Goal: Information Seeking & Learning: Learn about a topic

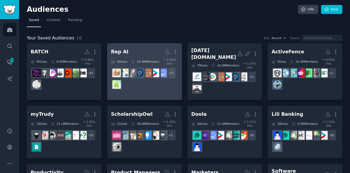
click at [137, 80] on div "+ 27" at bounding box center [144, 78] width 67 height 23
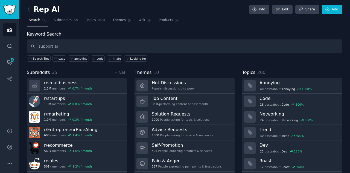
type input "support ai"
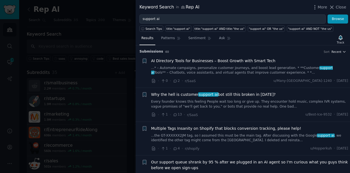
click at [341, 50] on button "Recent" at bounding box center [339, 52] width 15 height 4
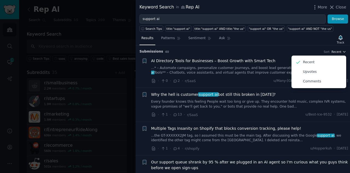
click at [341, 50] on button "Recent" at bounding box center [339, 52] width 15 height 4
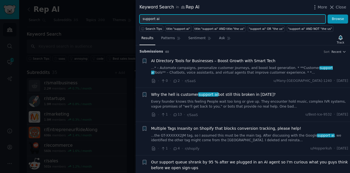
click at [199, 16] on input "support ai" at bounding box center [233, 19] width 186 height 9
click at [328, 15] on button "Browse" at bounding box center [338, 19] width 21 height 9
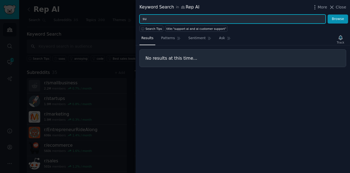
type input "s"
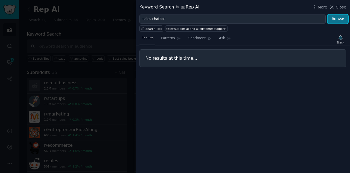
click at [334, 19] on button "Browse" at bounding box center [338, 19] width 21 height 9
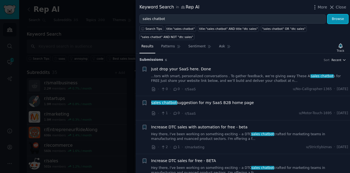
click at [337, 58] on span "Recent" at bounding box center [337, 60] width 10 height 4
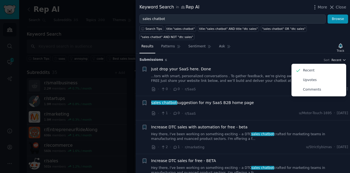
click at [337, 58] on span "Recent" at bounding box center [337, 60] width 10 height 4
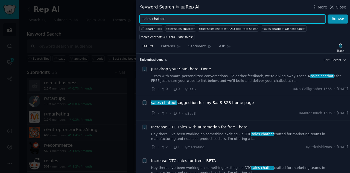
click at [146, 20] on input "sales chatbot" at bounding box center [233, 19] width 186 height 9
type input "shopify chatbot"
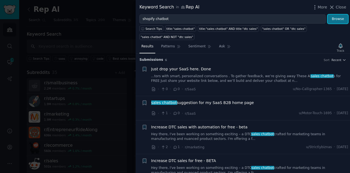
click at [337, 16] on button "Browse" at bounding box center [338, 19] width 21 height 9
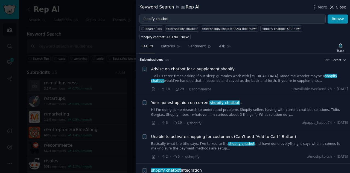
click at [332, 8] on icon at bounding box center [332, 7] width 6 height 6
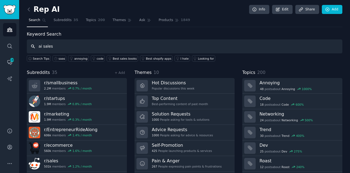
type input "ai sales"
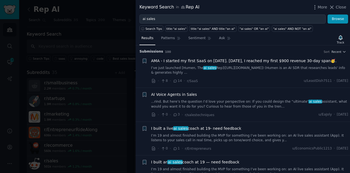
click at [204, 94] on div "AI Voice Agents in Sales" at bounding box center [249, 95] width 197 height 6
click at [273, 115] on div "· 0 · 3 · r/salestechniques u/EaJoly · [DATE]" at bounding box center [249, 115] width 197 height 6
click at [154, 94] on span "AI Voice Agents in Sales" at bounding box center [174, 95] width 46 height 6
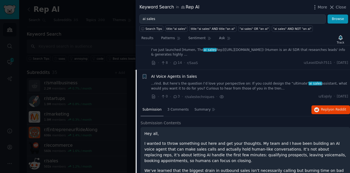
scroll to position [42, 0]
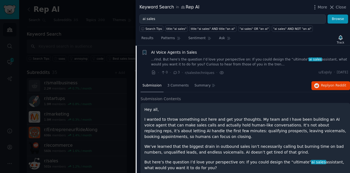
click at [210, 47] on li "+ AI Voice Agents in Sales ...rind. But here’s the question I’d love your persp…" at bounding box center [243, 63] width 215 height 34
click at [282, 96] on h2 "Submission Contents" at bounding box center [246, 99] width 210 height 6
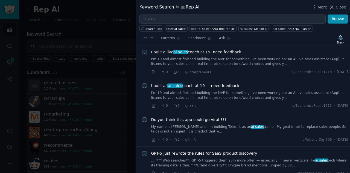
scroll to position [208, 0]
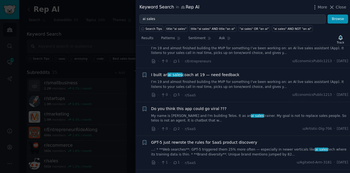
click at [93, 43] on div at bounding box center [175, 86] width 350 height 173
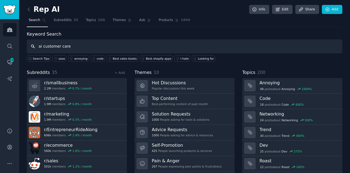
type input "ai customer care"
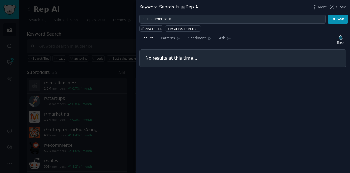
click at [47, 46] on div at bounding box center [175, 86] width 350 height 173
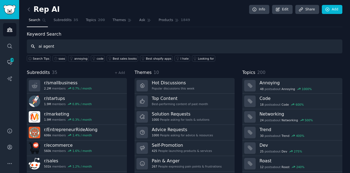
type input "ai agent"
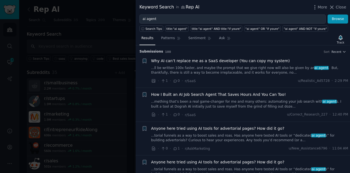
click at [333, 129] on div "Anyone here tried using AI tools for advertorial pages? How did it go?" at bounding box center [249, 129] width 197 height 6
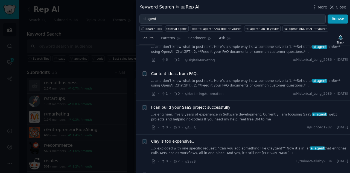
scroll to position [1511, 0]
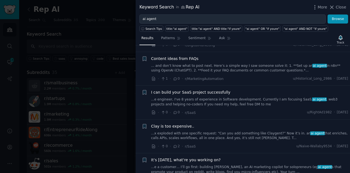
click at [74, 41] on div at bounding box center [175, 86] width 350 height 173
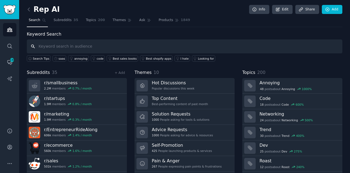
click at [73, 45] on input "text" at bounding box center [185, 46] width 316 height 14
type input "ai chatbot faqs"
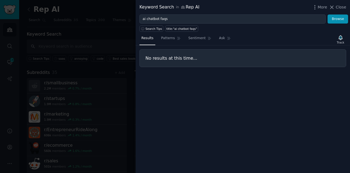
click at [89, 32] on div at bounding box center [175, 86] width 350 height 173
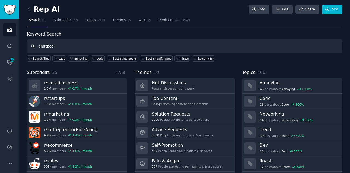
type input "chatbot"
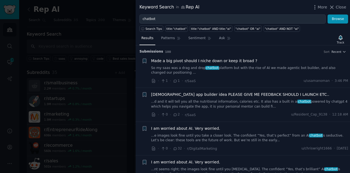
click at [348, 66] on li "+ Made a big pivot should I niche down or keep it broad ? So my saas was a drag…" at bounding box center [243, 71] width 215 height 34
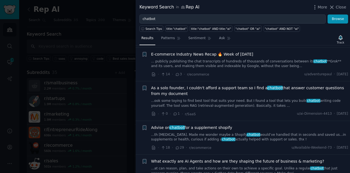
scroll to position [307, 0]
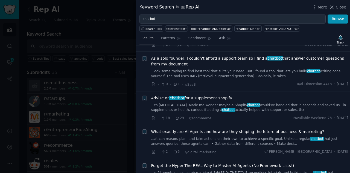
click at [278, 95] on div "Advise on chatbot for a supplement shopify" at bounding box center [249, 98] width 197 height 6
click at [241, 106] on link "...th [MEDICAL_DATA]. Made me wonder maybe a Shopify chatbot would’ve handled t…" at bounding box center [249, 108] width 197 height 10
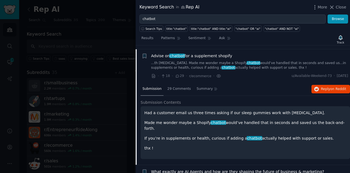
scroll to position [351, 0]
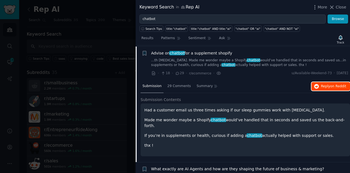
click at [321, 84] on span "Reply on Reddit" at bounding box center [333, 86] width 25 height 5
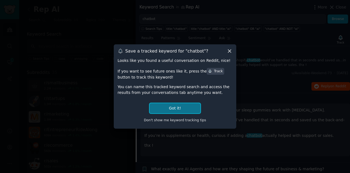
click at [171, 112] on button "Got it!" at bounding box center [175, 108] width 51 height 10
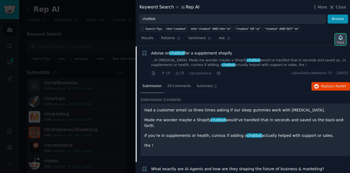
click at [339, 42] on div "Track" at bounding box center [340, 43] width 7 height 4
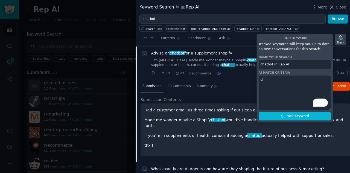
type textarea "c"
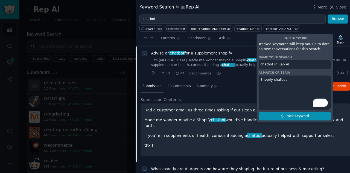
type textarea "Shopify chatbot"
click at [297, 115] on span "Track Keyword" at bounding box center [297, 116] width 24 height 5
type input "chatbot in Rep AI"
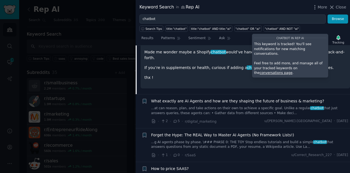
scroll to position [424, 0]
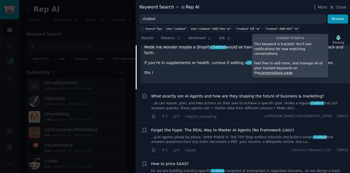
click at [267, 99] on div "What exactly are AI Agents and how are they shaping the future of business & ma…" at bounding box center [249, 101] width 197 height 17
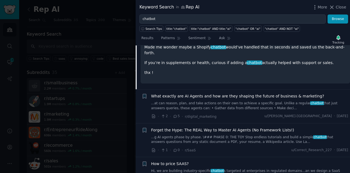
click at [316, 110] on div "What exactly are AI Agents and how are they shaping the future of business & ma…" at bounding box center [249, 106] width 197 height 26
click at [245, 104] on link "...at can reason, plan, and take actions on their own to achieve a specific goa…" at bounding box center [249, 106] width 197 height 10
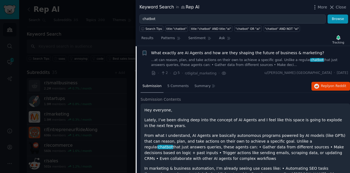
scroll to position [385, 0]
click at [240, 141] on p "From what I understand, AI Agents are basically autonomous programs powered by …" at bounding box center [246, 147] width 202 height 29
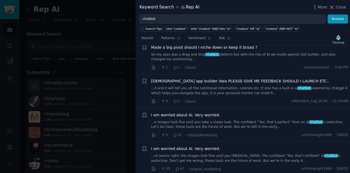
scroll to position [0, 0]
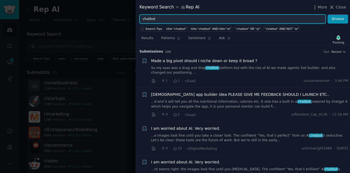
click at [165, 16] on input "chatbot" at bounding box center [233, 19] width 186 height 9
type input "c"
type input "sales chat"
click at [328, 15] on button "Browse" at bounding box center [338, 19] width 21 height 9
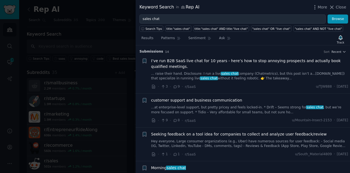
click at [213, 103] on div "customer support and business communication ...at enterprise-level support, but…" at bounding box center [249, 105] width 197 height 17
click at [209, 106] on link "...at enterprise-level support, but pretty pricey and feels locked-in. * Drift …" at bounding box center [249, 110] width 197 height 10
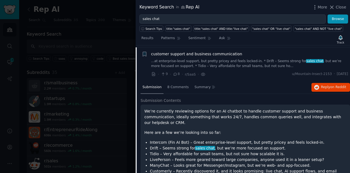
scroll to position [48, 0]
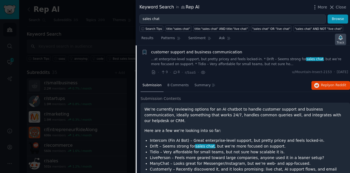
click at [340, 39] on icon "button" at bounding box center [341, 38] width 6 height 6
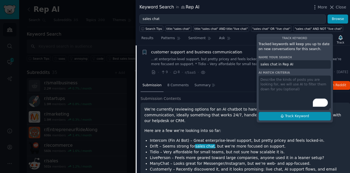
click at [301, 114] on span "Track Keyword" at bounding box center [297, 116] width 24 height 5
type input "sales chat in Rep AI"
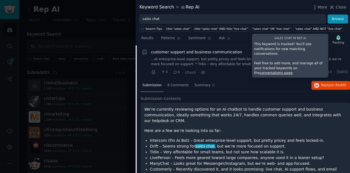
click at [269, 155] on li "LivePerson – Feels more geared toward large companies, anyone used it in a lean…" at bounding box center [248, 158] width 197 height 6
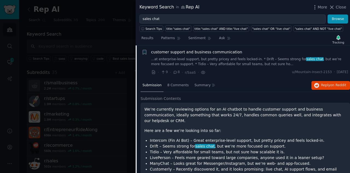
click at [227, 166] on li "Customerly – Recently discovered it, and it looks promising: live chat, AI supp…" at bounding box center [248, 171] width 197 height 11
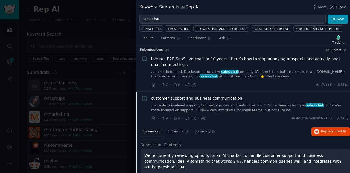
scroll to position [0, 0]
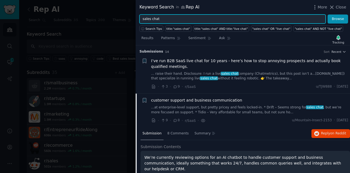
click at [152, 18] on input "sales chat" at bounding box center [233, 19] width 186 height 9
type input "s"
click at [328, 15] on button "Browse" at bounding box center [338, 19] width 21 height 9
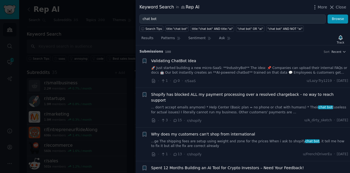
click at [344, 94] on div "Shopify has blocked ALL my payment processing over a resolved chargeback - no w…" at bounding box center [249, 97] width 197 height 11
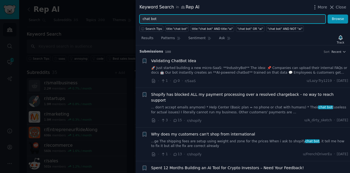
click at [180, 20] on input "chat bot" at bounding box center [233, 19] width 186 height 9
type input "c"
click at [328, 15] on button "Browse" at bounding box center [338, 19] width 21 height 9
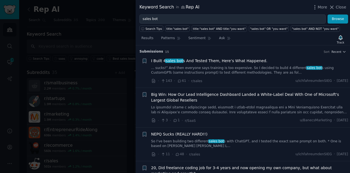
click at [345, 98] on span "Big Win: How Our Lead Intelligence Dashboard Landed a White-Label Deal With One…" at bounding box center [249, 97] width 197 height 11
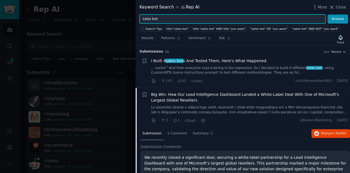
click at [142, 18] on input "sales bot" at bounding box center [233, 19] width 186 height 9
click at [328, 15] on button "Browse" at bounding box center [338, 19] width 21 height 9
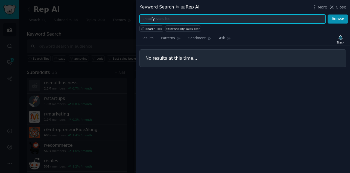
click at [172, 18] on input "shopify sales bot" at bounding box center [233, 19] width 186 height 9
type input "s"
type input "customer care ai"
click at [328, 15] on button "Browse" at bounding box center [338, 19] width 21 height 9
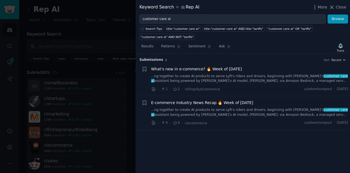
click at [128, 39] on div at bounding box center [175, 86] width 350 height 173
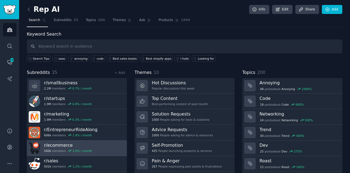
click at [95, 146] on link "r/ ecommerce 560k members 1.6 % / month" at bounding box center [77, 148] width 100 height 16
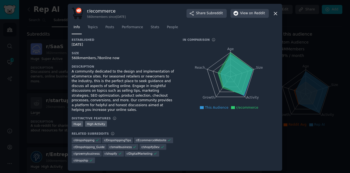
click at [276, 15] on icon at bounding box center [275, 13] width 3 height 3
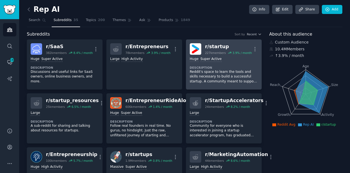
click at [202, 77] on p "Reddit's space to learn the tools and skills necessary to build a successful st…" at bounding box center [224, 77] width 68 height 15
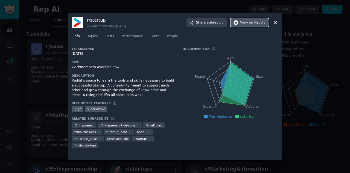
click at [247, 23] on span "View on Reddit" at bounding box center [252, 22] width 25 height 5
click at [275, 23] on icon at bounding box center [276, 23] width 6 height 6
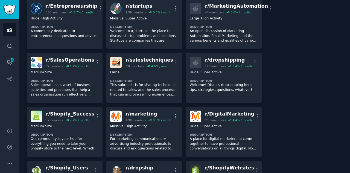
scroll to position [164, 0]
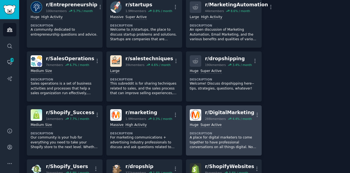
click at [227, 123] on div "Huge Super Active" at bounding box center [224, 125] width 68 height 5
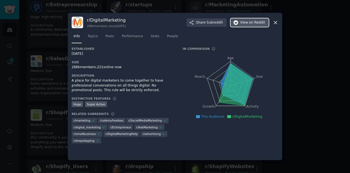
click at [258, 20] on span "on Reddit" at bounding box center [257, 22] width 16 height 5
click at [276, 22] on icon at bounding box center [276, 23] width 6 height 6
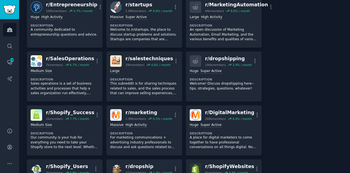
scroll to position [166, 0]
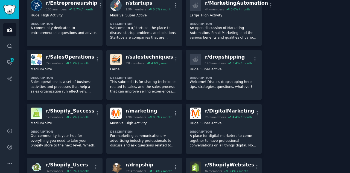
drag, startPoint x: 350, startPoint y: 19, endPoint x: 337, endPoint y: 17, distance: 12.4
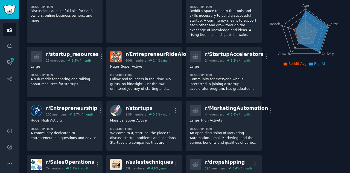
scroll to position [0, 0]
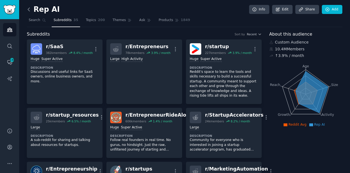
click at [29, 10] on icon at bounding box center [29, 10] width 6 height 6
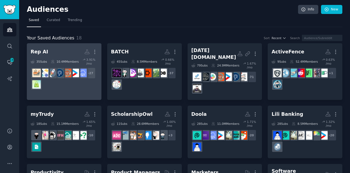
click at [79, 86] on div "+ 27" at bounding box center [64, 78] width 67 height 23
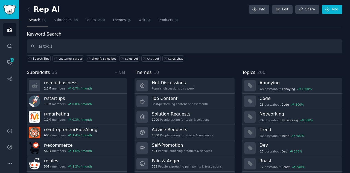
type input "ai tools"
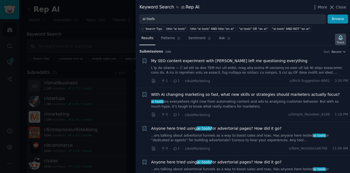
click at [341, 36] on icon "button" at bounding box center [341, 37] width 4 height 4
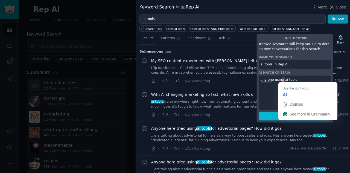
click at [283, 80] on textarea "any one using ai tools" at bounding box center [295, 93] width 72 height 34
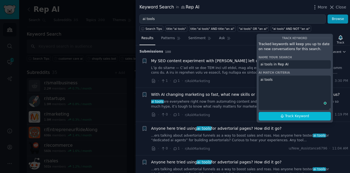
click at [286, 83] on textarea "ai tools" at bounding box center [295, 93] width 72 height 34
click at [278, 80] on textarea "ai tools for shopify ai tools sales" at bounding box center [295, 93] width 72 height 34
click at [283, 83] on textarea "ai tools shopify ai tools sales" at bounding box center [295, 93] width 72 height 34
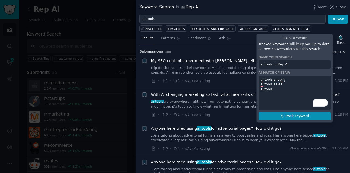
type textarea "ai tools shopify ai tools sales ai tools"
click at [303, 112] on button "Track Keyword" at bounding box center [295, 116] width 72 height 9
type input "ai tools in Rep AI"
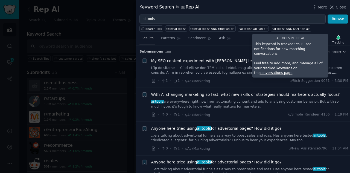
click at [348, 99] on li "+ With AI changing marketing so fast, what new skills or strategies should mark…" at bounding box center [243, 105] width 215 height 34
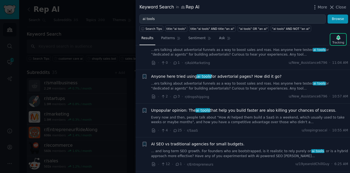
scroll to position [76, 0]
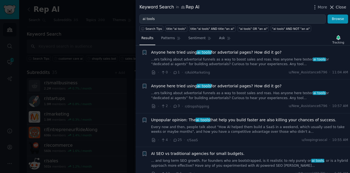
click at [333, 6] on icon at bounding box center [332, 7] width 6 height 6
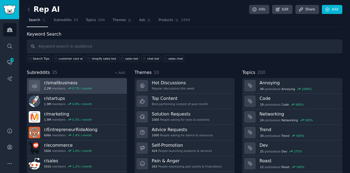
click at [82, 83] on h3 "r/ smallbusiness" at bounding box center [68, 83] width 48 height 6
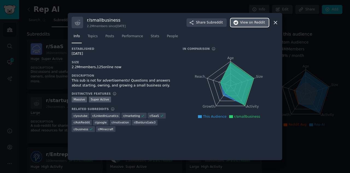
click at [247, 23] on span "View on Reddit" at bounding box center [252, 22] width 25 height 5
